Goal: Information Seeking & Learning: Learn about a topic

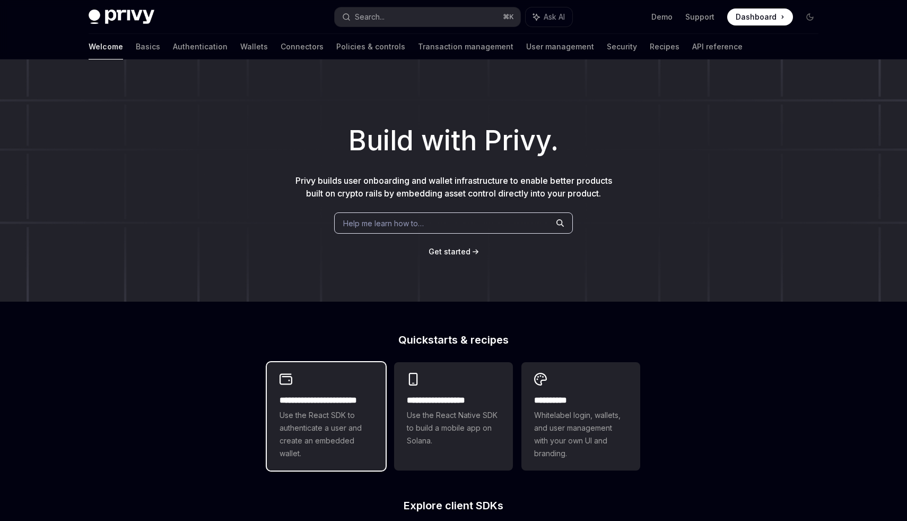
click at [365, 397] on h2 "**********" at bounding box center [326, 400] width 93 height 13
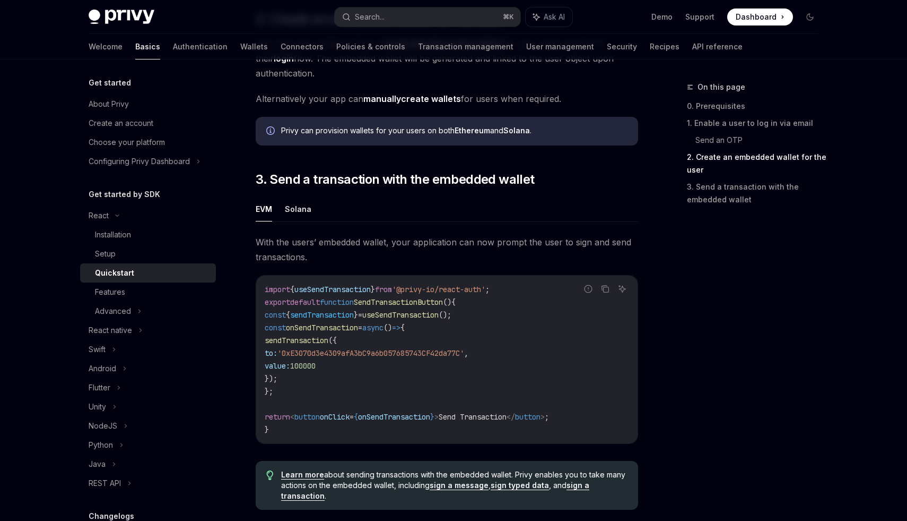
scroll to position [804, 0]
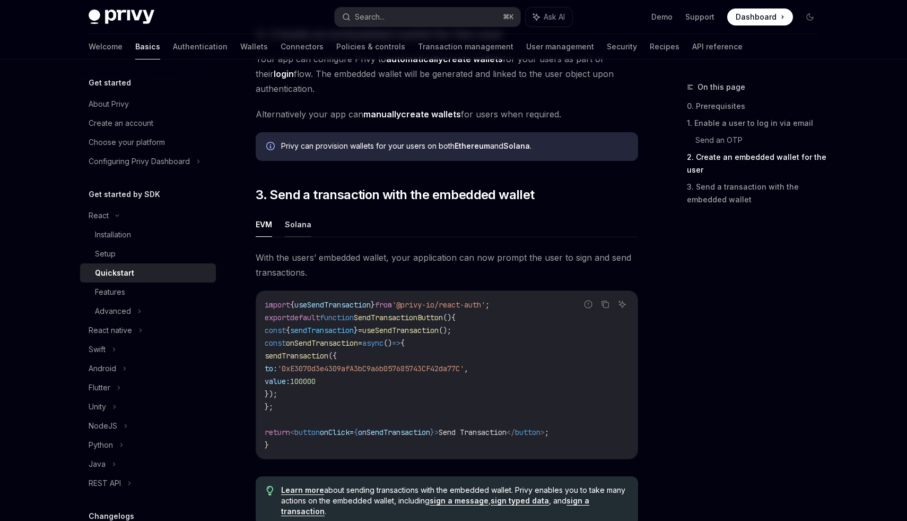
click at [288, 222] on button "Solana" at bounding box center [298, 224] width 27 height 25
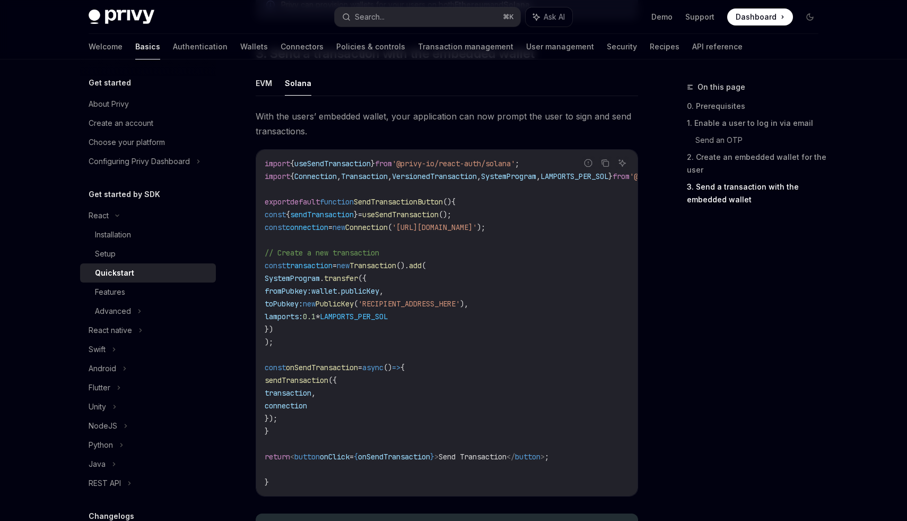
scroll to position [886, 0]
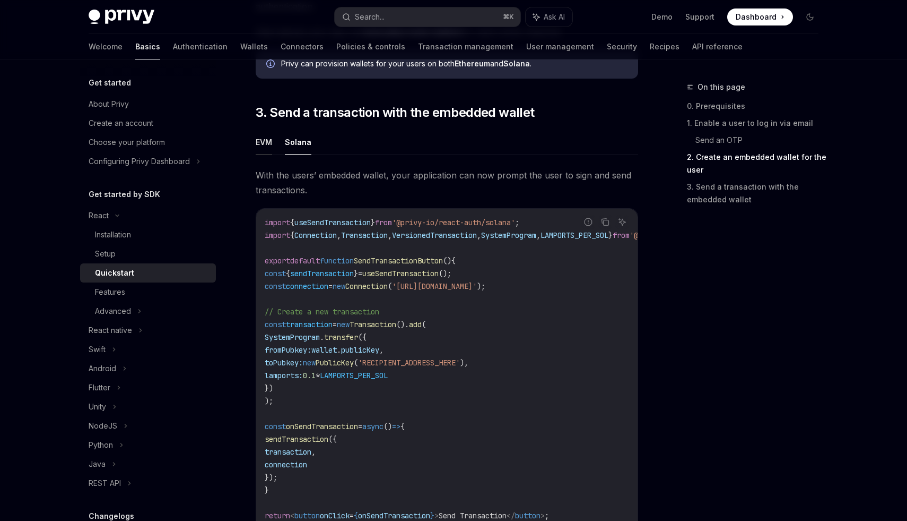
click at [260, 151] on button "EVM" at bounding box center [264, 141] width 16 height 25
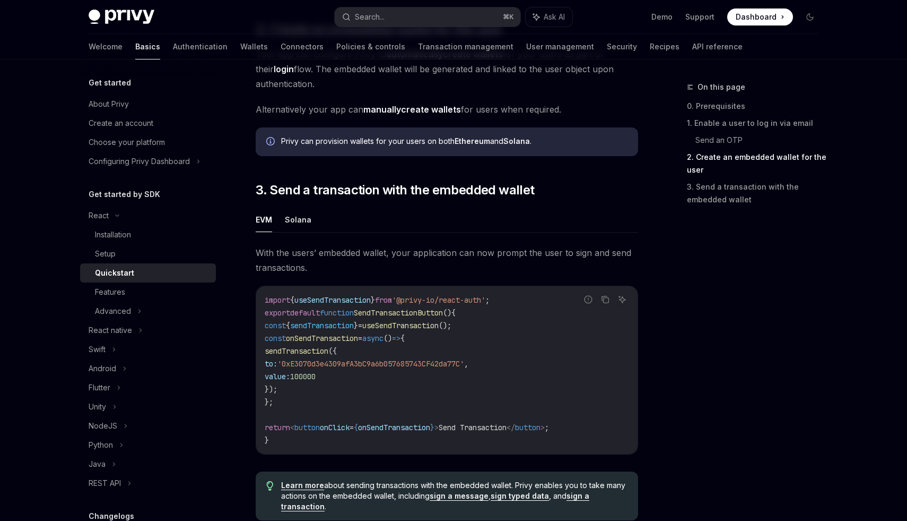
scroll to position [808, 0]
click at [125, 431] on icon at bounding box center [126, 425] width 4 height 13
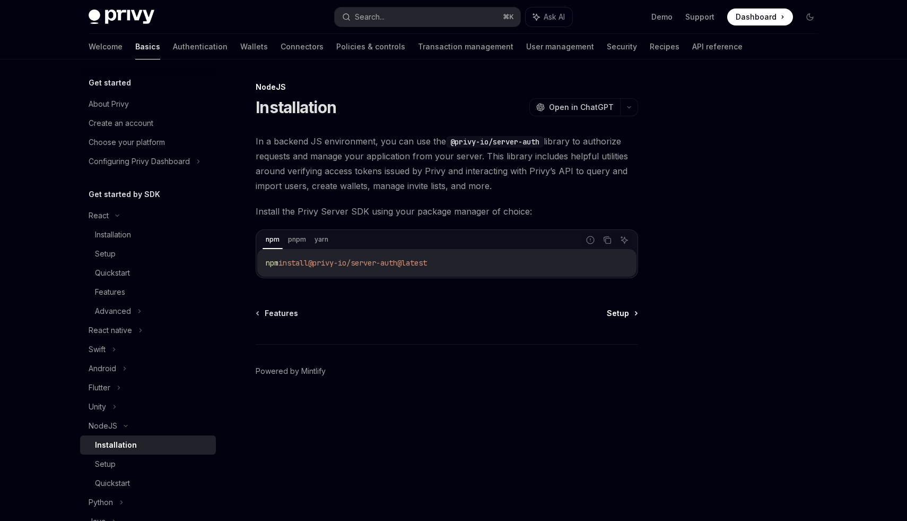
click at [623, 315] on span "Setup" at bounding box center [618, 313] width 22 height 11
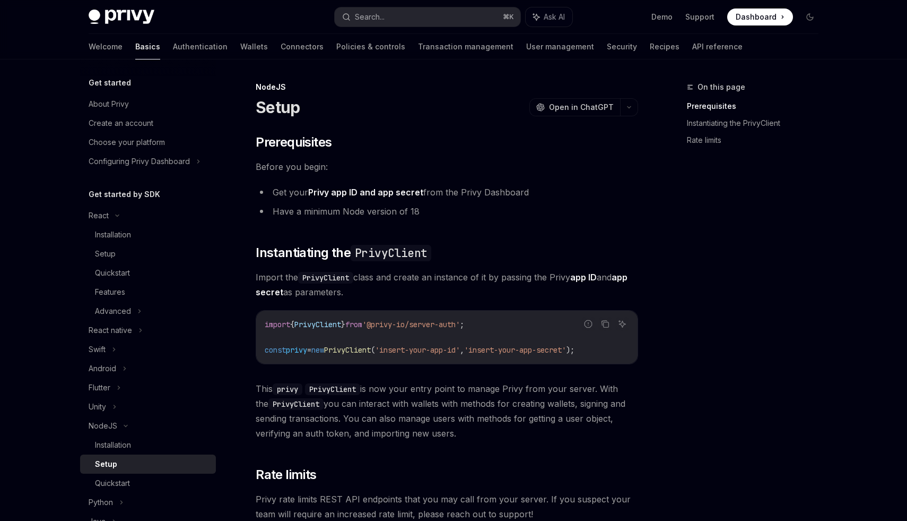
click at [97, 87] on h5 "Get started" at bounding box center [110, 82] width 42 height 13
click at [110, 96] on link "About Privy" at bounding box center [148, 103] width 136 height 19
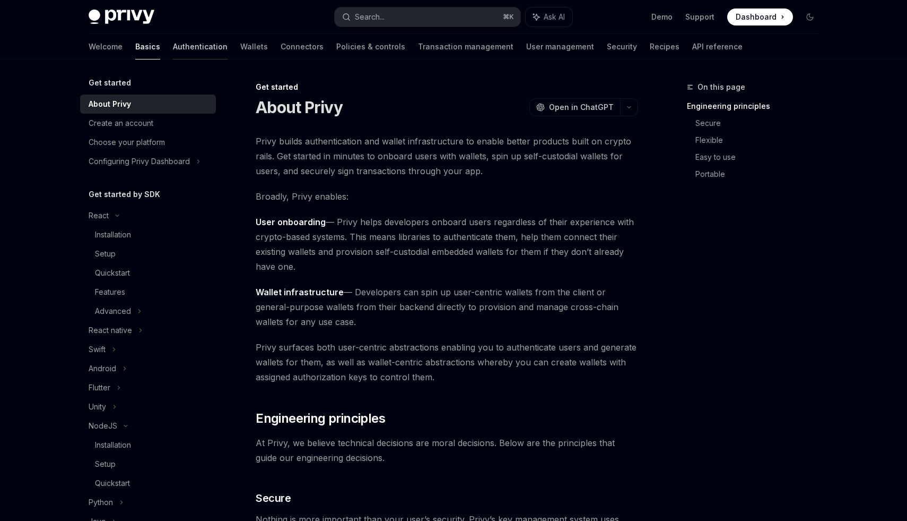
click at [173, 43] on link "Authentication" at bounding box center [200, 46] width 55 height 25
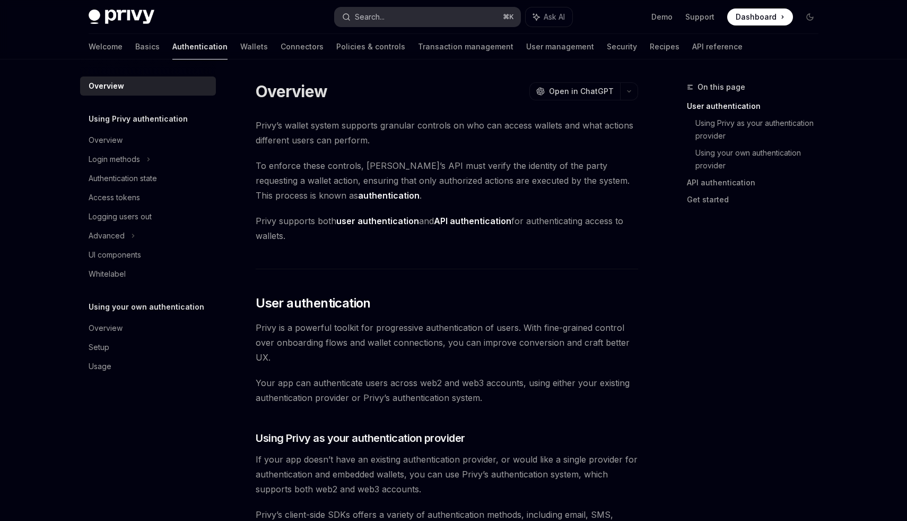
type textarea "*"
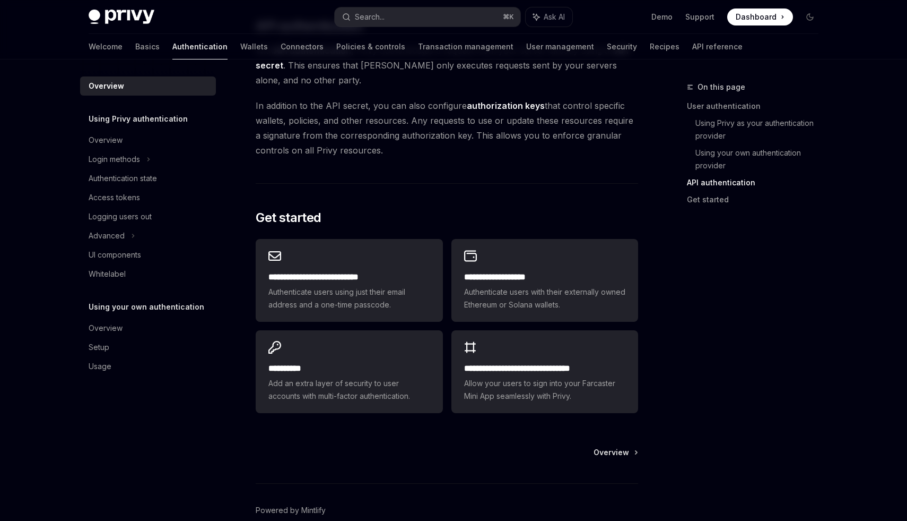
scroll to position [759, 0]
